Goal: Task Accomplishment & Management: Manage account settings

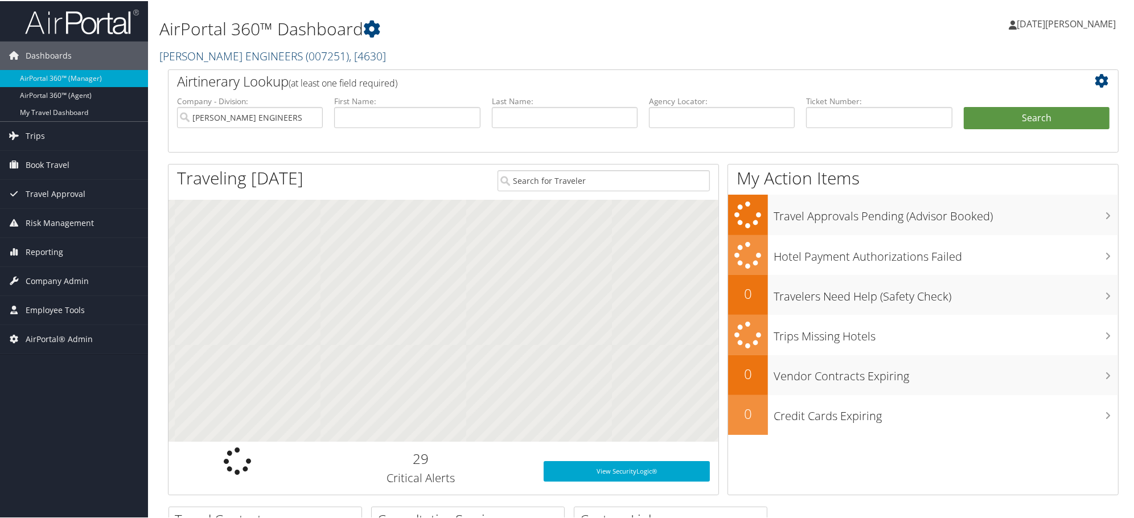
click at [242, 54] on link "[PERSON_NAME] ENGINEERS ( 007251 ) , [ 4630 ]" at bounding box center [272, 54] width 227 height 15
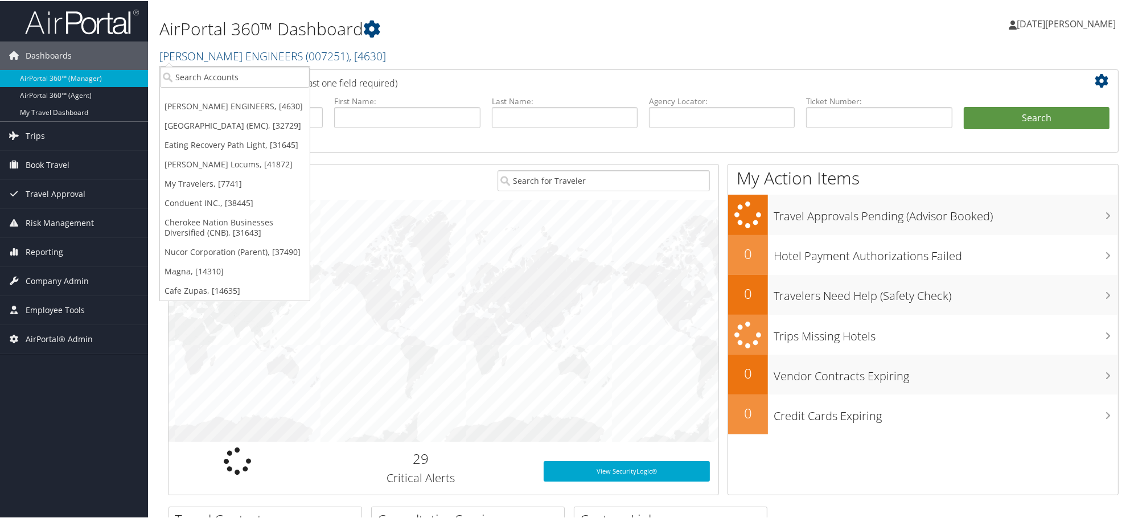
click at [233, 91] on ul "[PERSON_NAME] ENGINEERS, [4630] [GEOGRAPHIC_DATA] (EMC), [32729] Eating Recover…" at bounding box center [234, 182] width 151 height 235
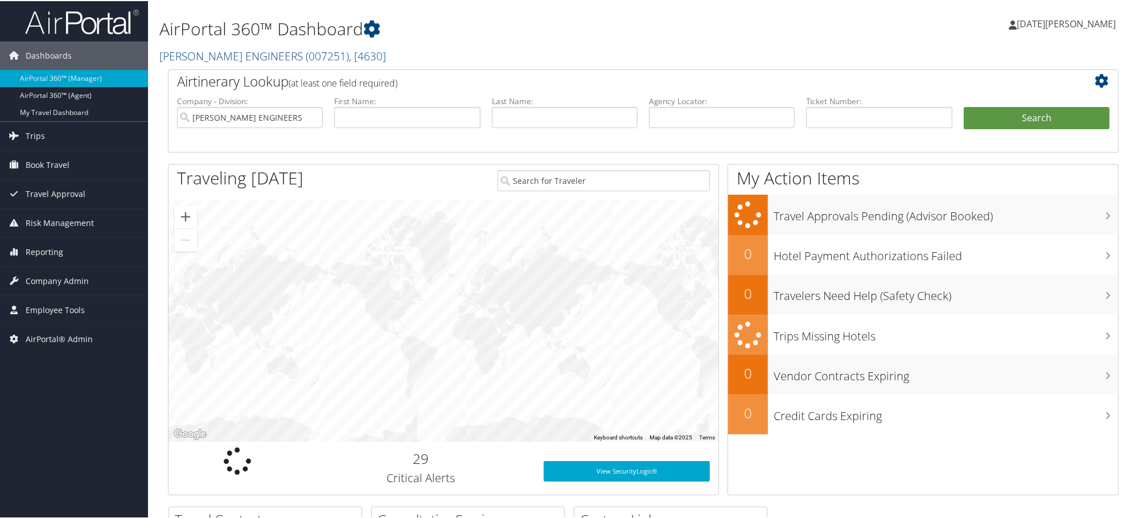
click at [220, 81] on h2 "Airtinerary Lookup (at least one field required)" at bounding box center [603, 80] width 853 height 19
click at [203, 46] on div "AirPortal 360™ Dashboard [PERSON_NAME] ENGINEERS ( 007251 ) , [ 4630 ] [PERSON_…" at bounding box center [481, 35] width 645 height 58
click at [207, 56] on link "[PERSON_NAME] ENGINEERS ( 007251 ) , [ 4630 ]" at bounding box center [272, 54] width 227 height 15
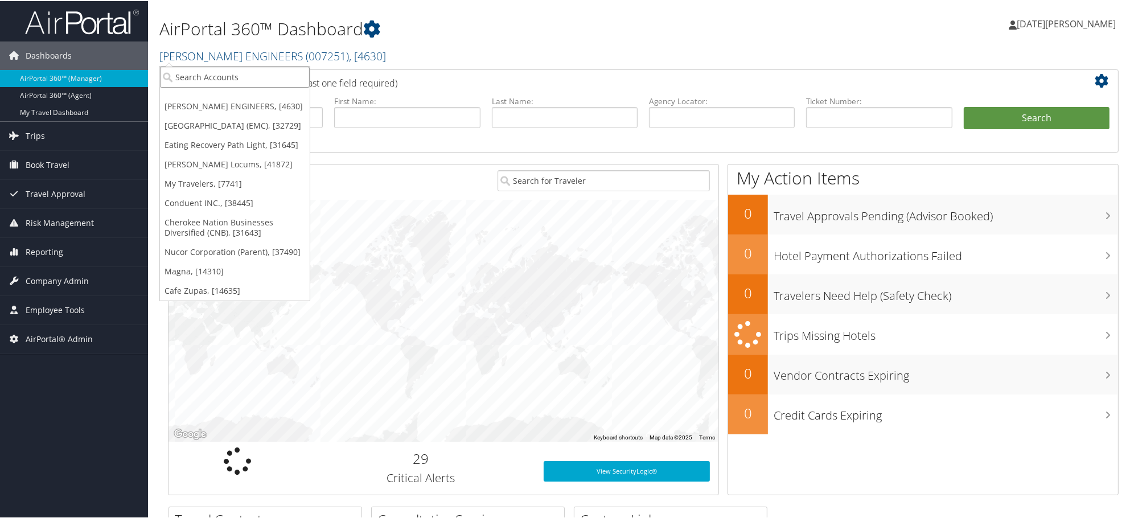
click at [209, 71] on input "search" at bounding box center [235, 75] width 150 height 21
paste input "[GEOGRAPHIC_DATA]"
type input "[GEOGRAPHIC_DATA]"
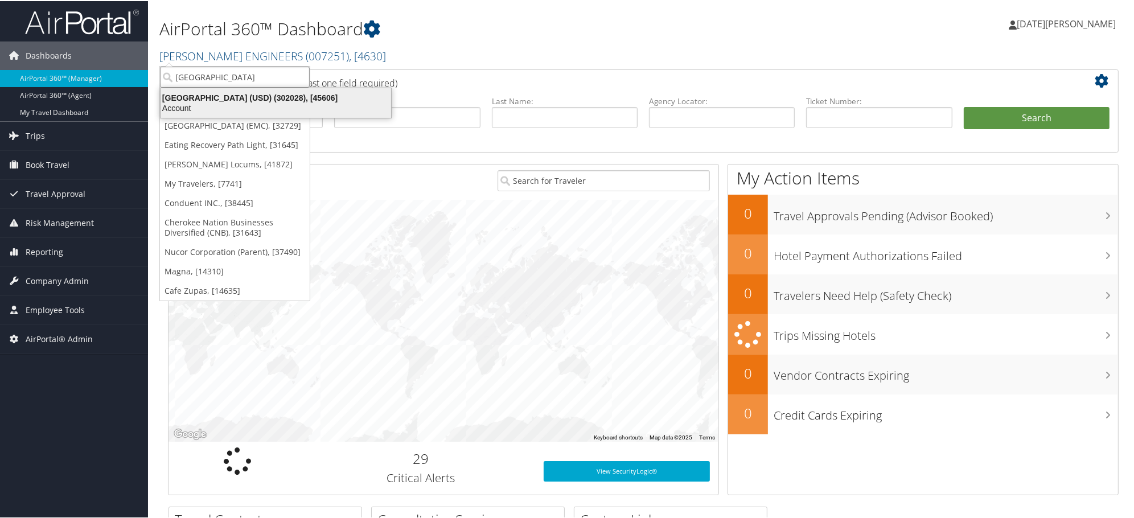
click at [212, 100] on div "[GEOGRAPHIC_DATA] (USD) (302028), [45606]" at bounding box center [276, 97] width 244 height 10
